Goal: Task Accomplishment & Management: Manage account settings

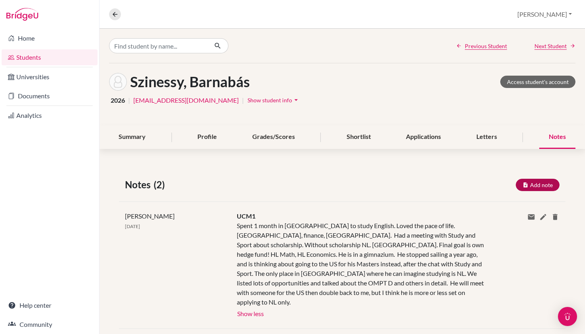
scroll to position [29, 0]
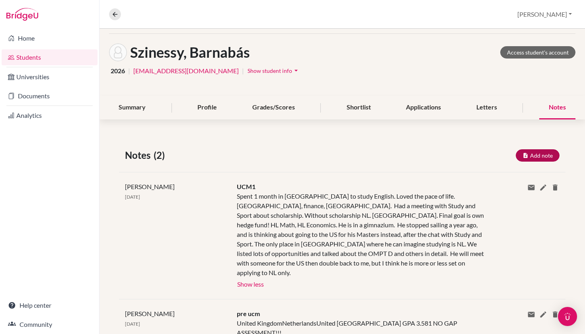
click at [541, 156] on button "Add note" at bounding box center [538, 155] width 44 height 12
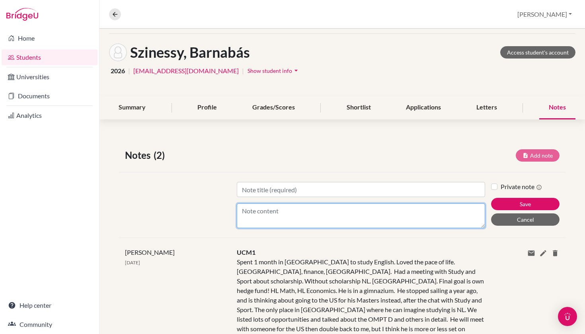
click at [345, 213] on textarea "Content" at bounding box center [361, 215] width 249 height 25
paste textarea "Lor ipsu do si ametc ad elitsedd eiusmodtempori ut laboree do magn al eni admin…"
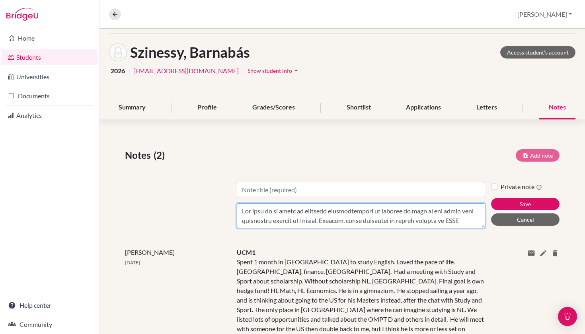
scroll to position [277, 0]
type textarea "Lor ipsu do si ametc ad elitsedd eiusmodtempori ut laboree do magn al eni admin…"
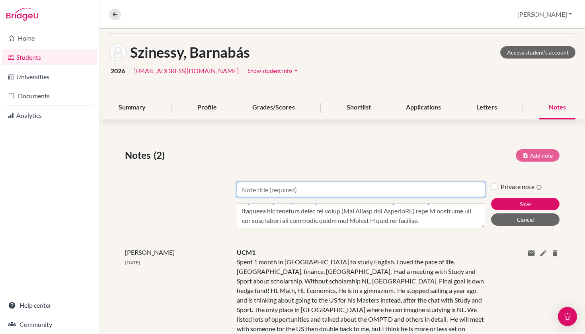
click at [326, 189] on input "Title" at bounding box center [361, 189] width 249 height 15
type input "UCM2"
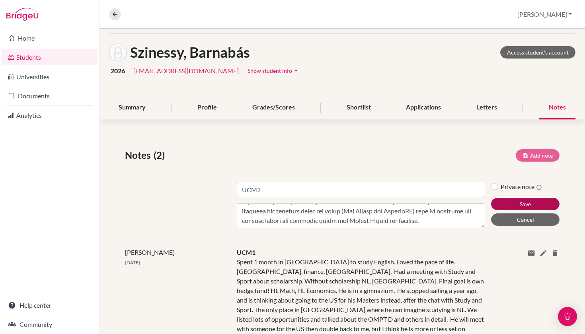
click at [522, 207] on button "Save" at bounding box center [525, 204] width 68 height 12
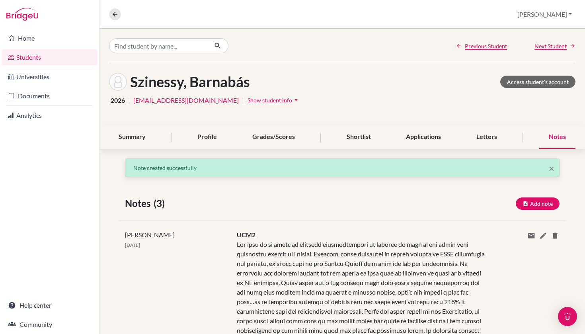
scroll to position [0, 0]
click at [51, 53] on link "Students" at bounding box center [50, 57] width 96 height 16
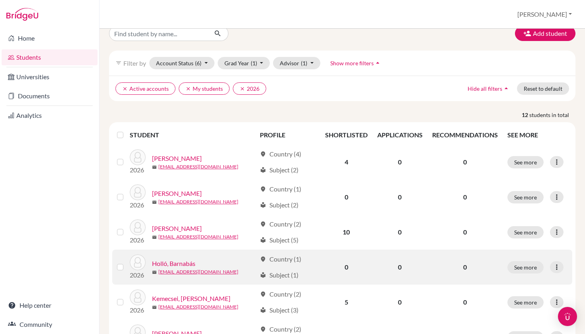
scroll to position [12, 0]
click at [172, 261] on link "Holló, Barnabás" at bounding box center [173, 264] width 43 height 10
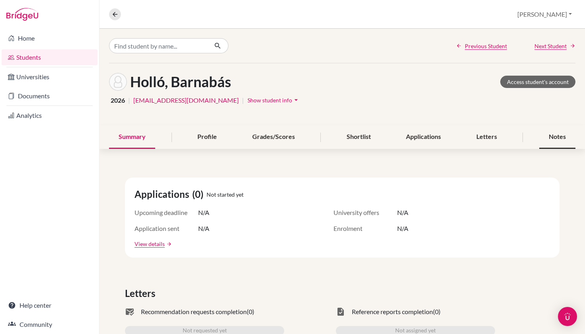
click at [561, 142] on div "Notes" at bounding box center [557, 136] width 36 height 23
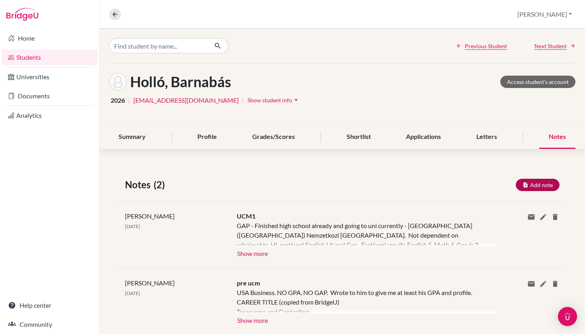
click at [541, 185] on button "Add note" at bounding box center [538, 185] width 44 height 12
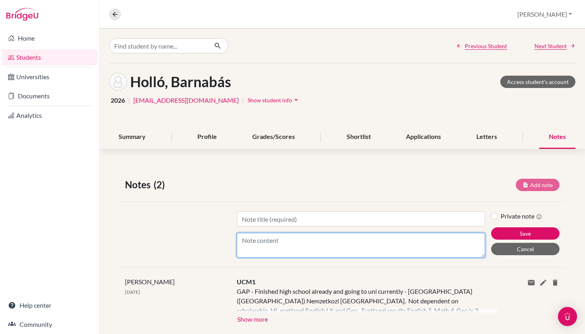
click at [302, 246] on textarea "Content" at bounding box center [361, 245] width 249 height 25
paste textarea "To recap our conversation, he is a very interesting student with an interesting…"
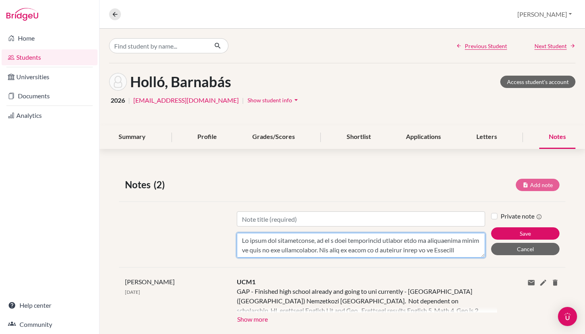
scroll to position [248, 0]
type textarea "To recap our conversation, he is a very interesting student with an interesting…"
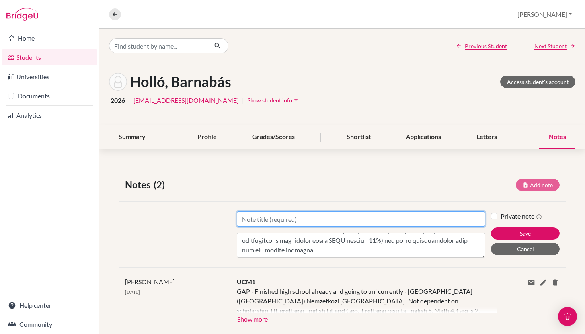
click at [299, 218] on input "Title" at bounding box center [361, 218] width 249 height 15
type input "UCM2"
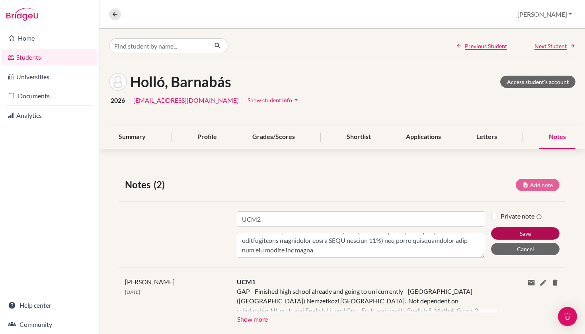
click at [515, 230] on button "Save" at bounding box center [525, 233] width 68 height 12
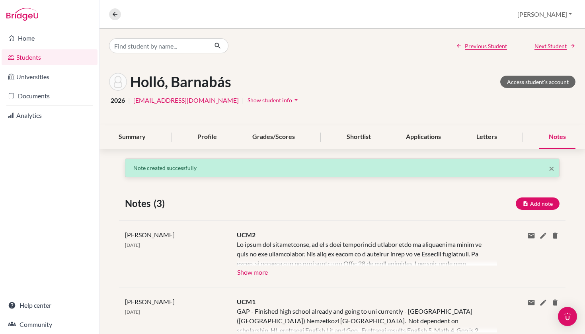
click at [248, 272] on button "Show more" at bounding box center [252, 271] width 31 height 12
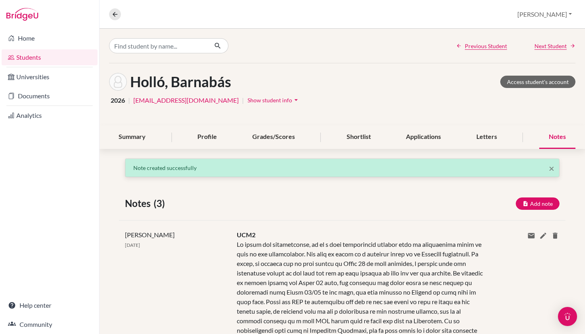
scroll to position [0, 0]
click at [36, 57] on link "Students" at bounding box center [50, 57] width 96 height 16
